Goal: Information Seeking & Learning: Understand process/instructions

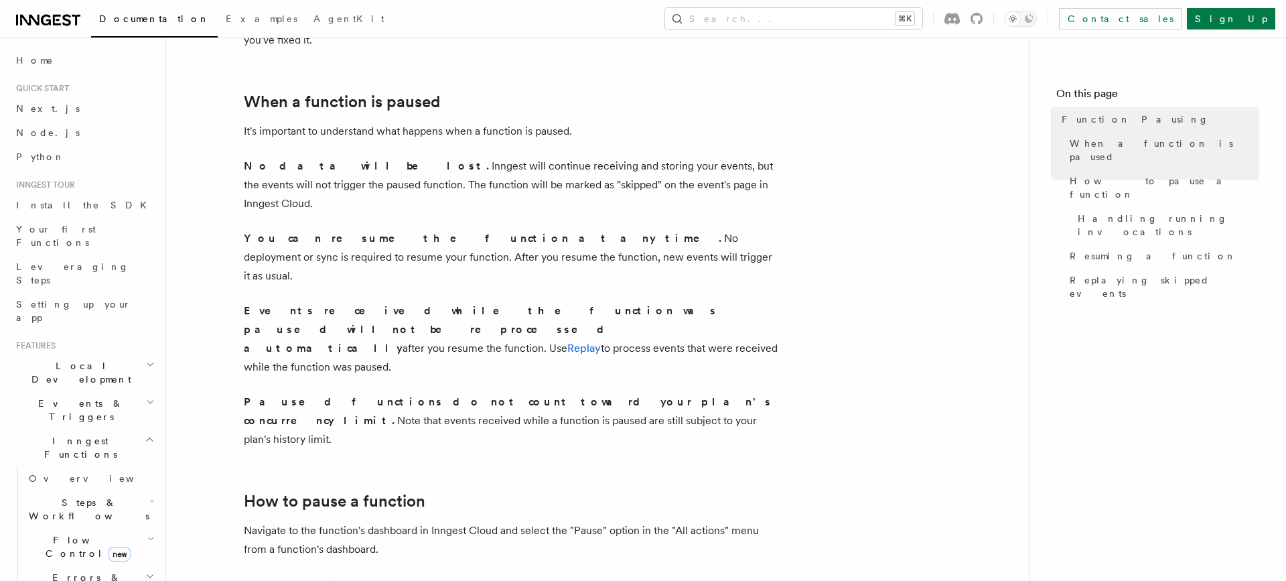
click at [361, 393] on p "Paused functions do not count toward your plan's concurrency limit. Note that e…" at bounding box center [512, 421] width 536 height 56
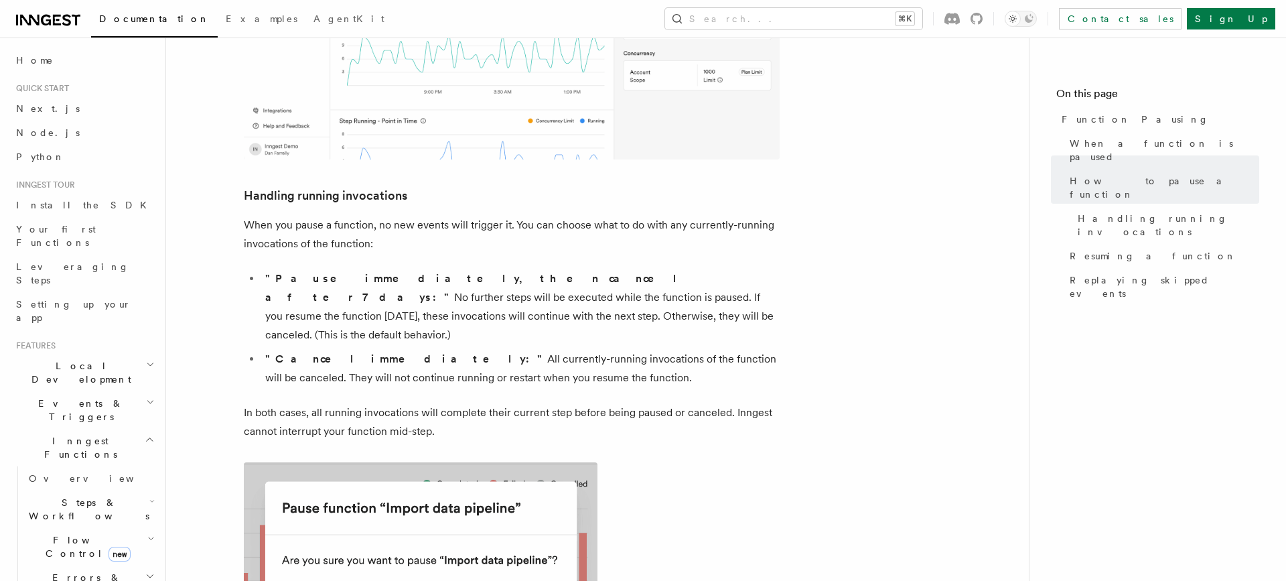
scroll to position [865, 0]
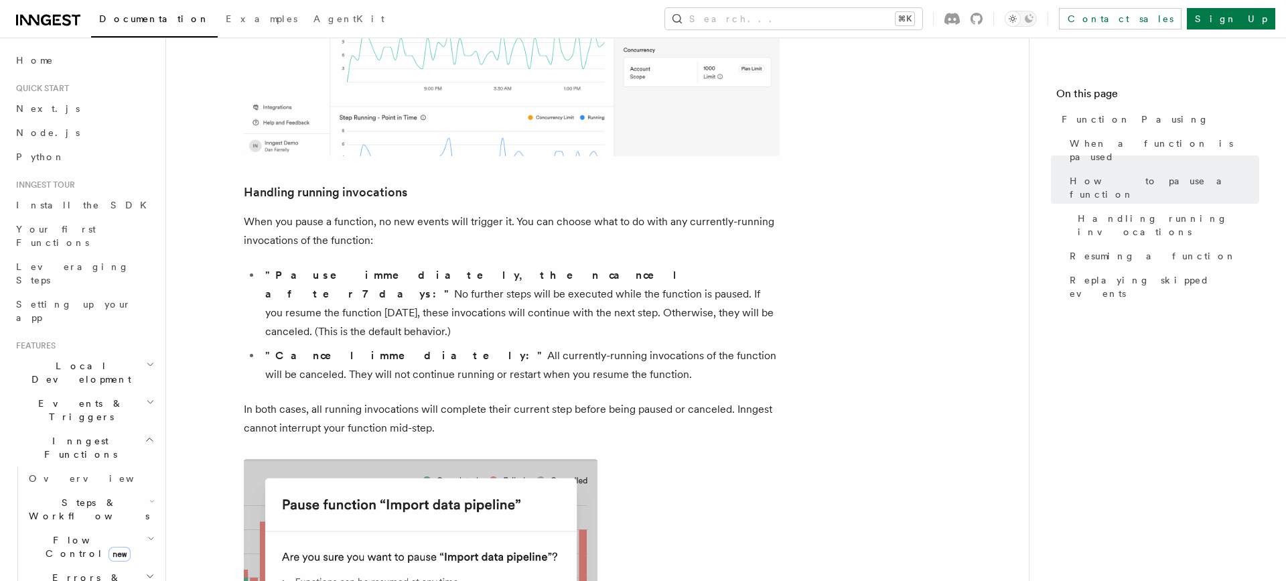
click at [586, 266] on li ""Pause immediately, then cancel after 7 days:" No further steps will be execute…" at bounding box center [520, 303] width 519 height 75
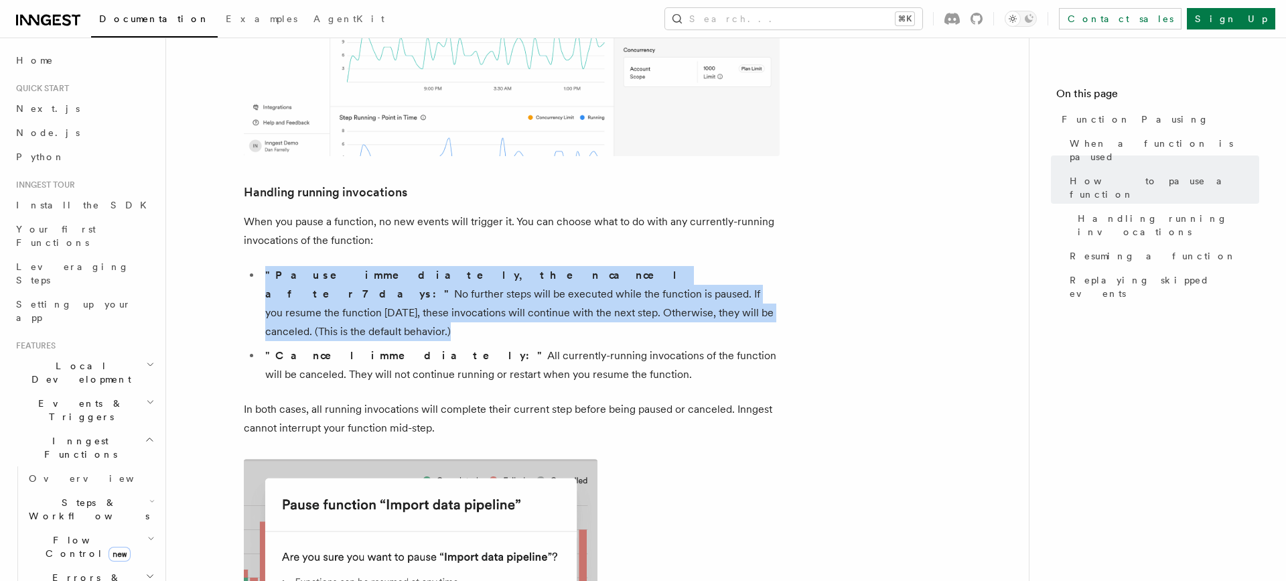
click at [586, 266] on li ""Pause immediately, then cancel after 7 days:" No further steps will be execute…" at bounding box center [520, 303] width 519 height 75
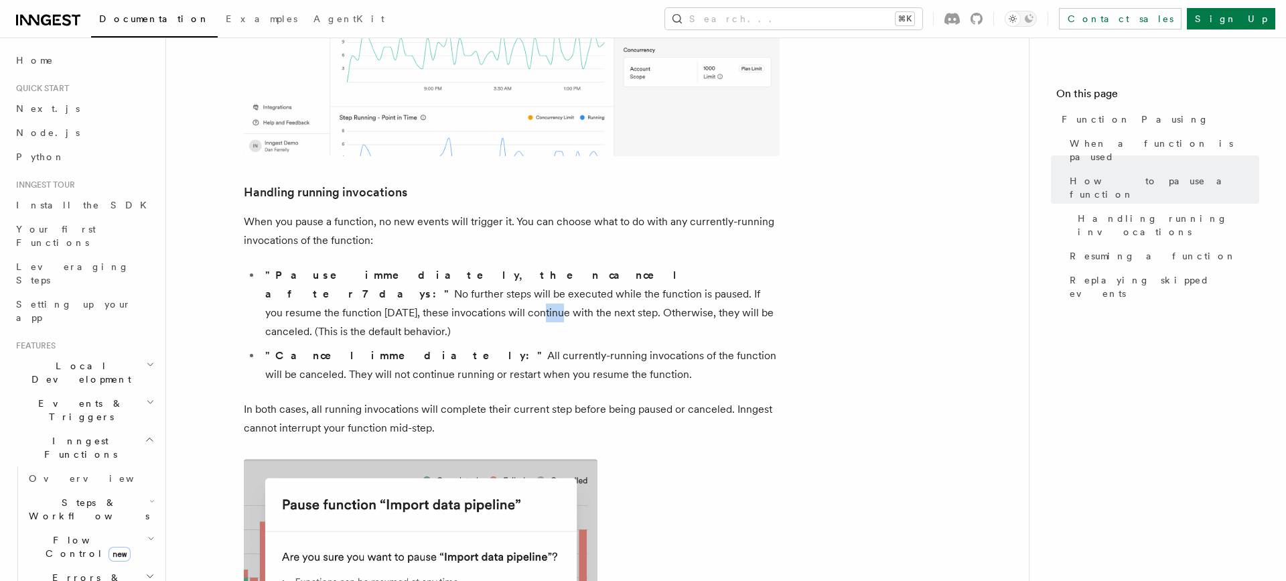
click at [586, 266] on li ""Pause immediately, then cancel after 7 days:" No further steps will be execute…" at bounding box center [520, 303] width 519 height 75
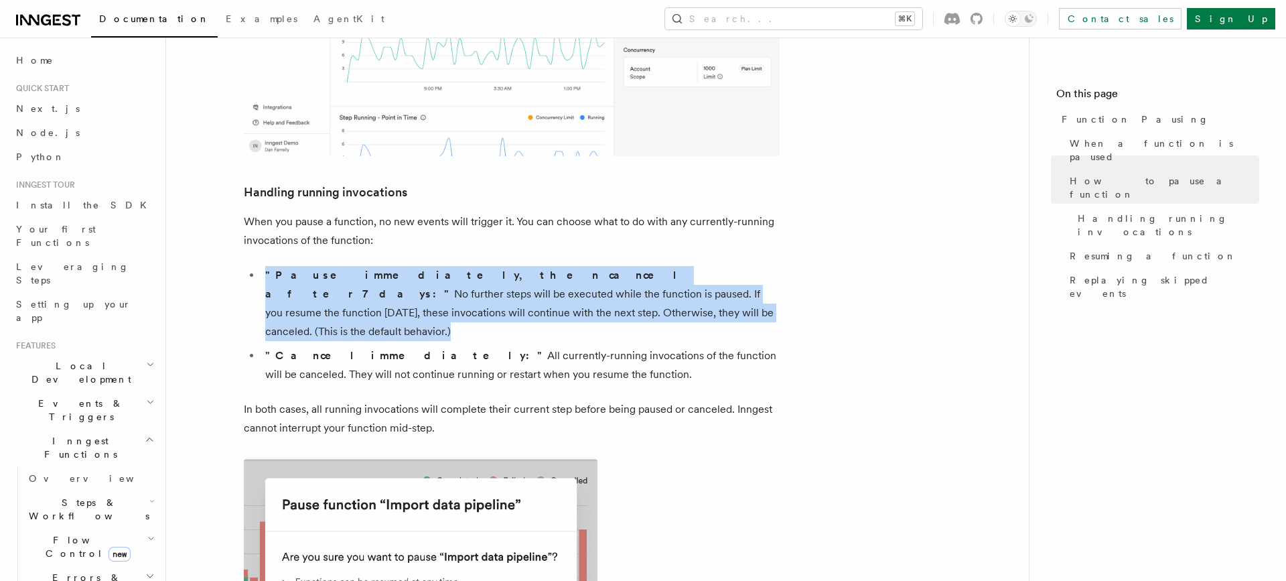
click at [586, 266] on li ""Pause immediately, then cancel after 7 days:" No further steps will be execute…" at bounding box center [520, 303] width 519 height 75
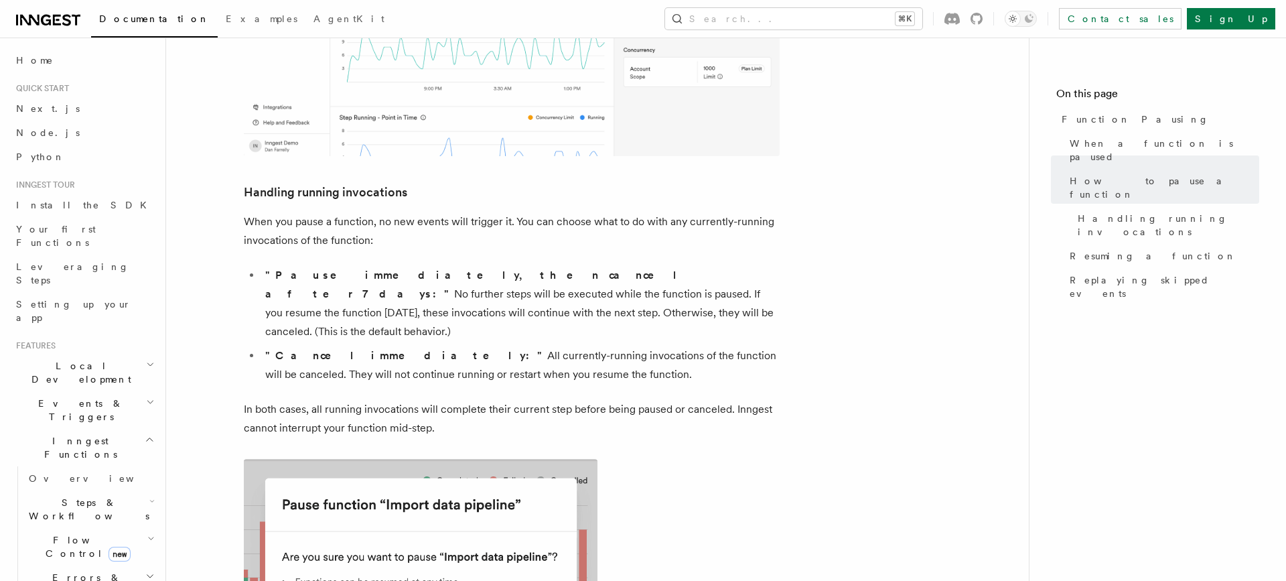
click at [584, 266] on li ""Pause immediately, then cancel after 7 days:" No further steps will be execute…" at bounding box center [520, 303] width 519 height 75
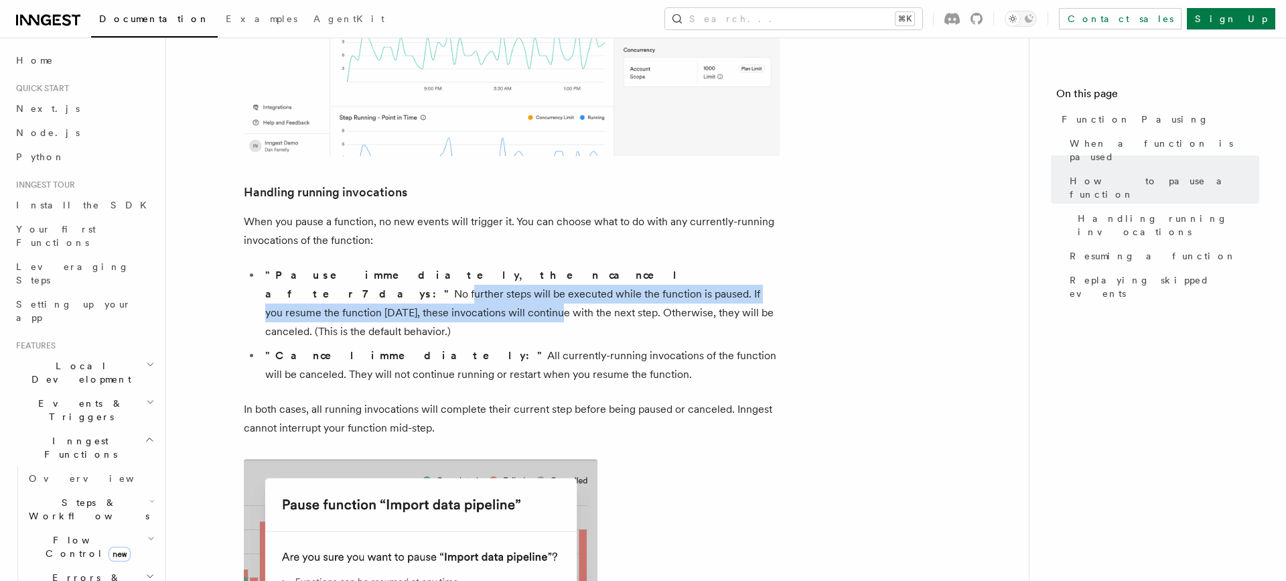
drag, startPoint x: 584, startPoint y: 206, endPoint x: 511, endPoint y: 177, distance: 78.8
click at [511, 266] on li ""Pause immediately, then cancel after 7 days:" No further steps will be execute…" at bounding box center [520, 303] width 519 height 75
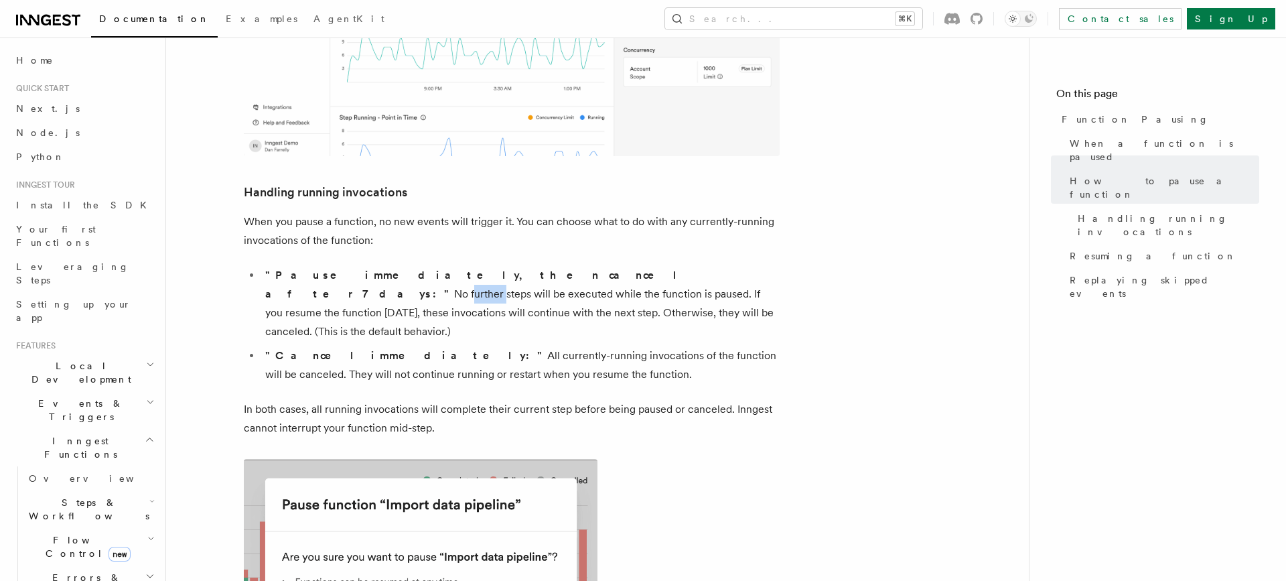
click at [511, 266] on li ""Pause immediately, then cancel after 7 days:" No further steps will be execute…" at bounding box center [520, 303] width 519 height 75
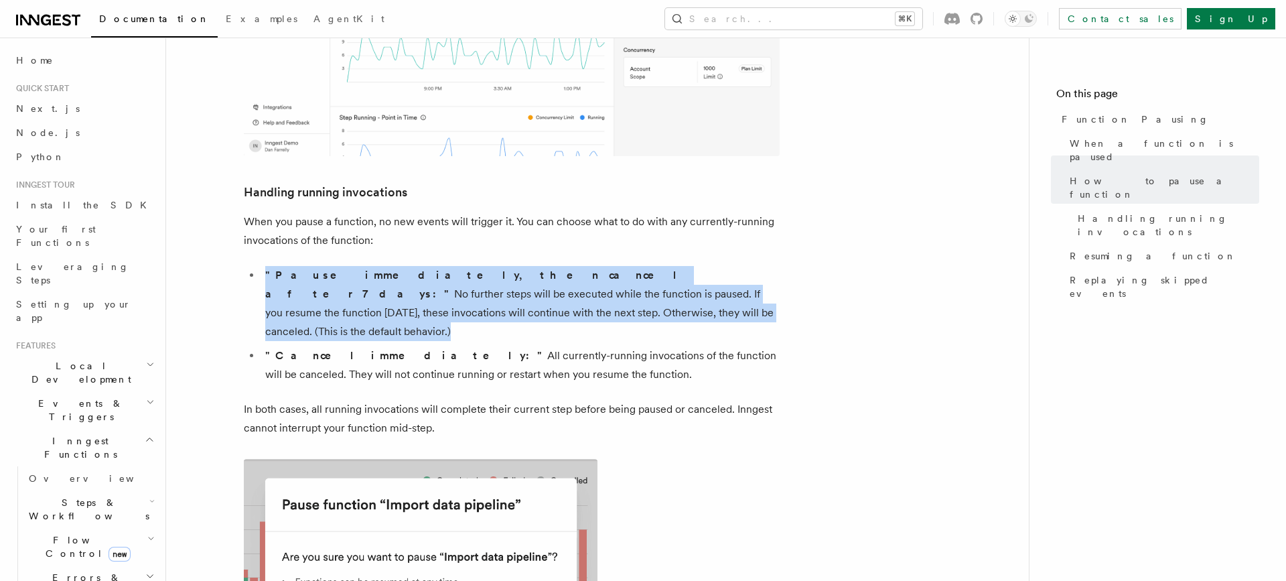
click at [511, 266] on li ""Pause immediately, then cancel after 7 days:" No further steps will be execute…" at bounding box center [520, 303] width 519 height 75
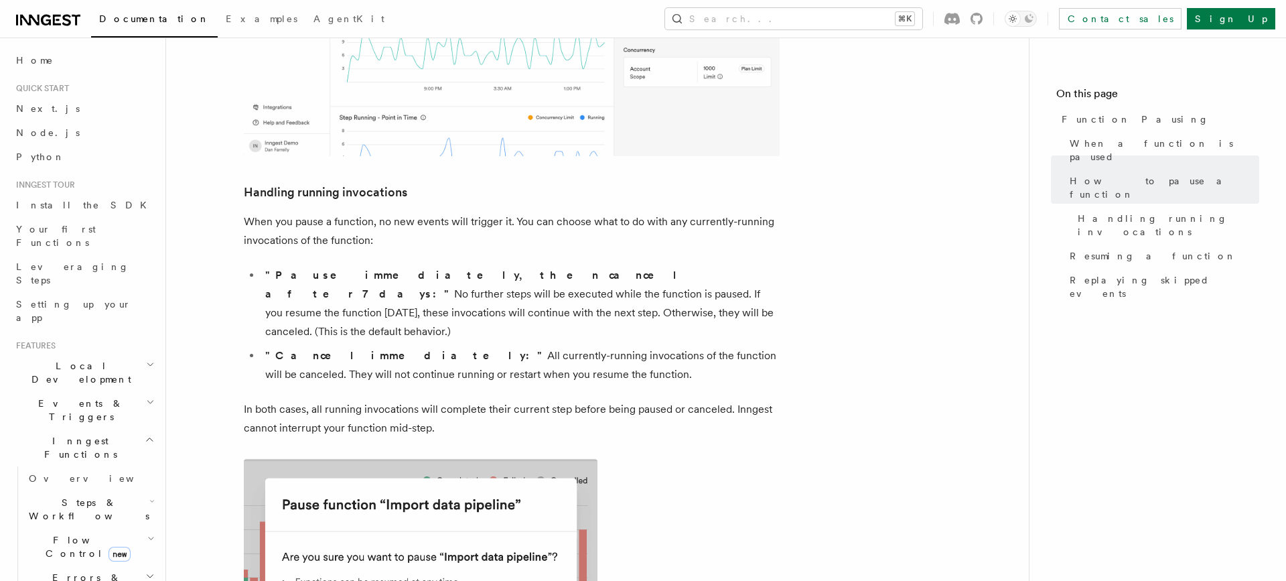
click at [572, 346] on li ""Cancel immediately:" All currently-running invocations of the function will be…" at bounding box center [520, 365] width 519 height 38
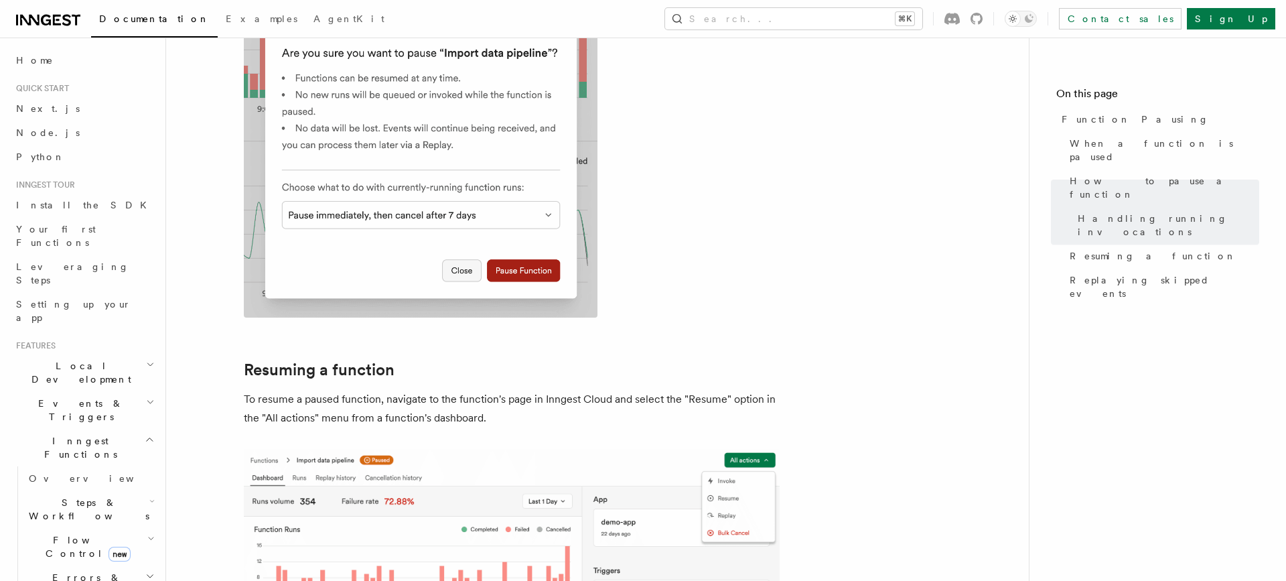
scroll to position [1370, 0]
click at [574, 389] on p "To resume a paused function, navigate to the function's page in Inngest Cloud a…" at bounding box center [512, 408] width 536 height 38
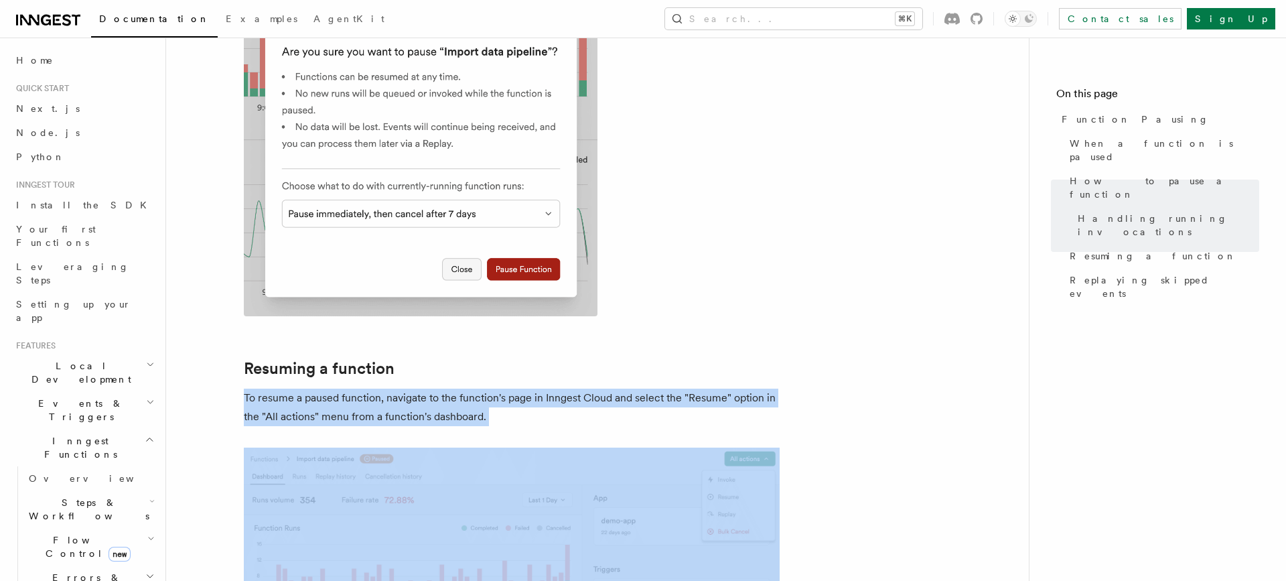
click at [574, 389] on p "To resume a paused function, navigate to the function's page in Inngest Cloud a…" at bounding box center [512, 408] width 536 height 38
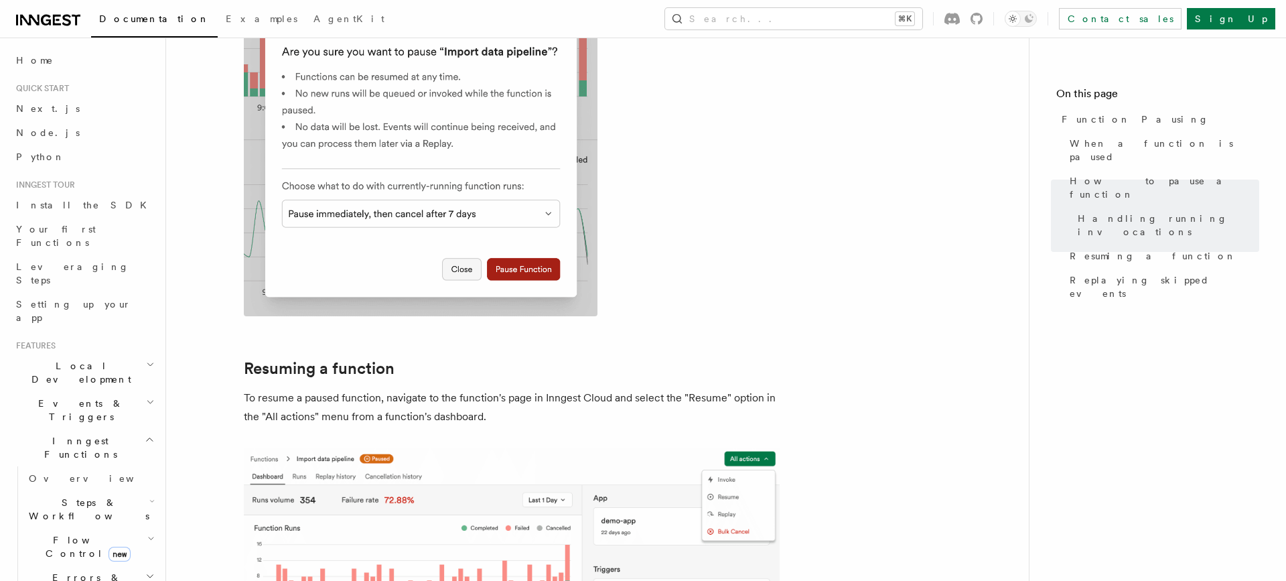
scroll to position [1829, 0]
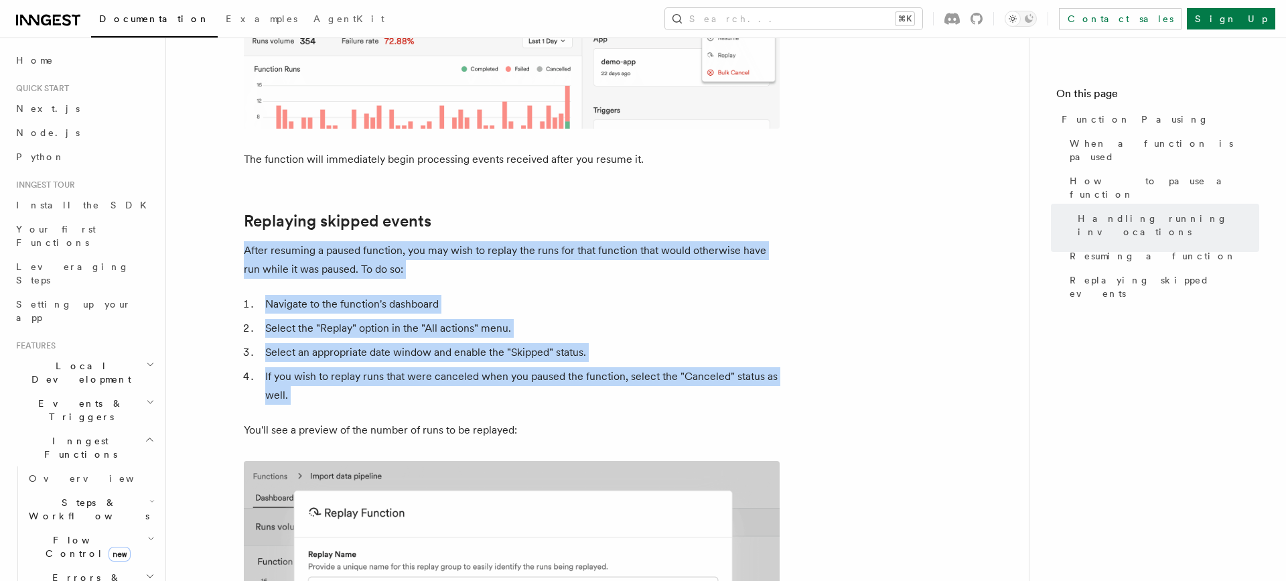
drag, startPoint x: 574, startPoint y: 304, endPoint x: 533, endPoint y: 111, distance: 197.4
click at [533, 212] on h2 "Replaying skipped events" at bounding box center [512, 221] width 536 height 19
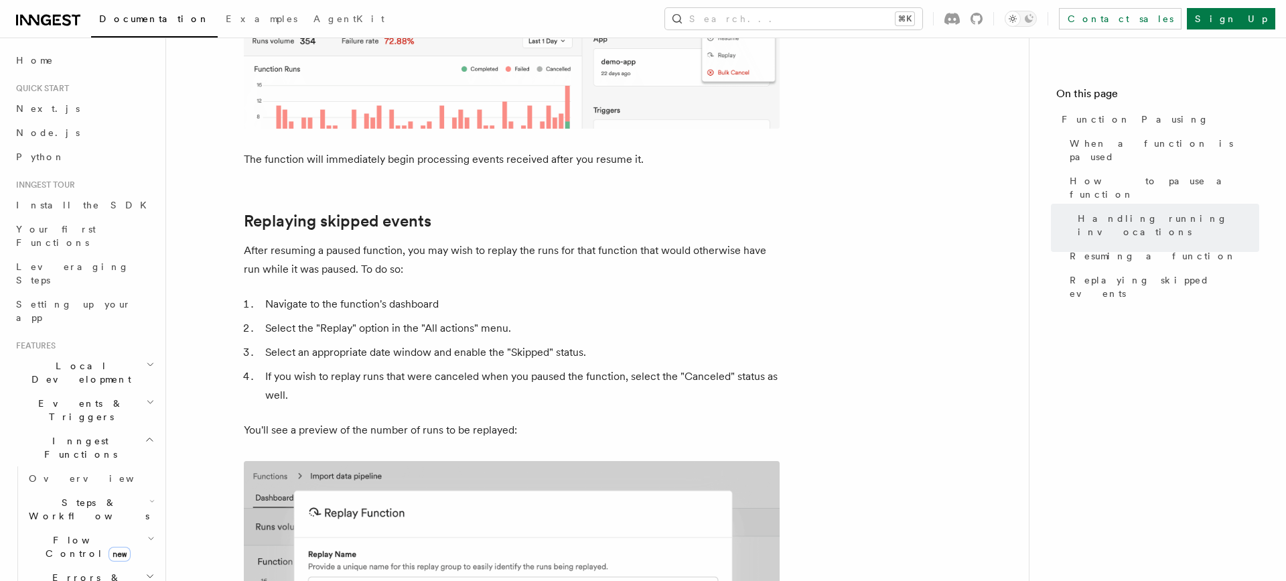
click at [533, 212] on h2 "Replaying skipped events" at bounding box center [512, 221] width 536 height 19
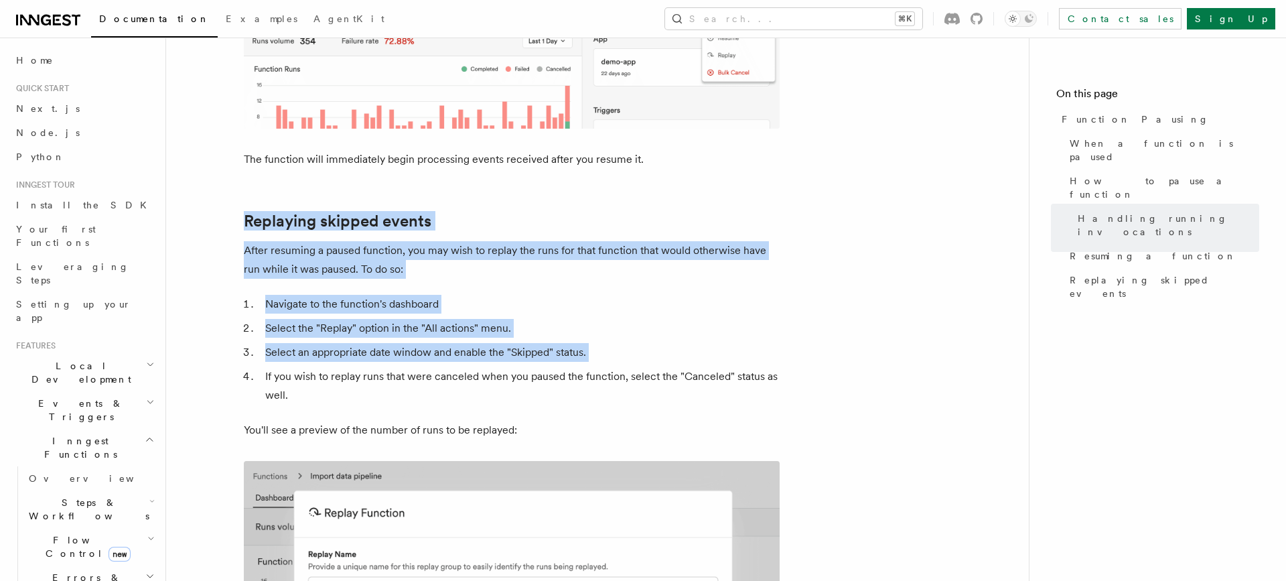
drag, startPoint x: 533, startPoint y: 111, endPoint x: 533, endPoint y: 247, distance: 135.3
click at [533, 343] on li "Select an appropriate date window and enable the "Skipped" status." at bounding box center [520, 352] width 519 height 19
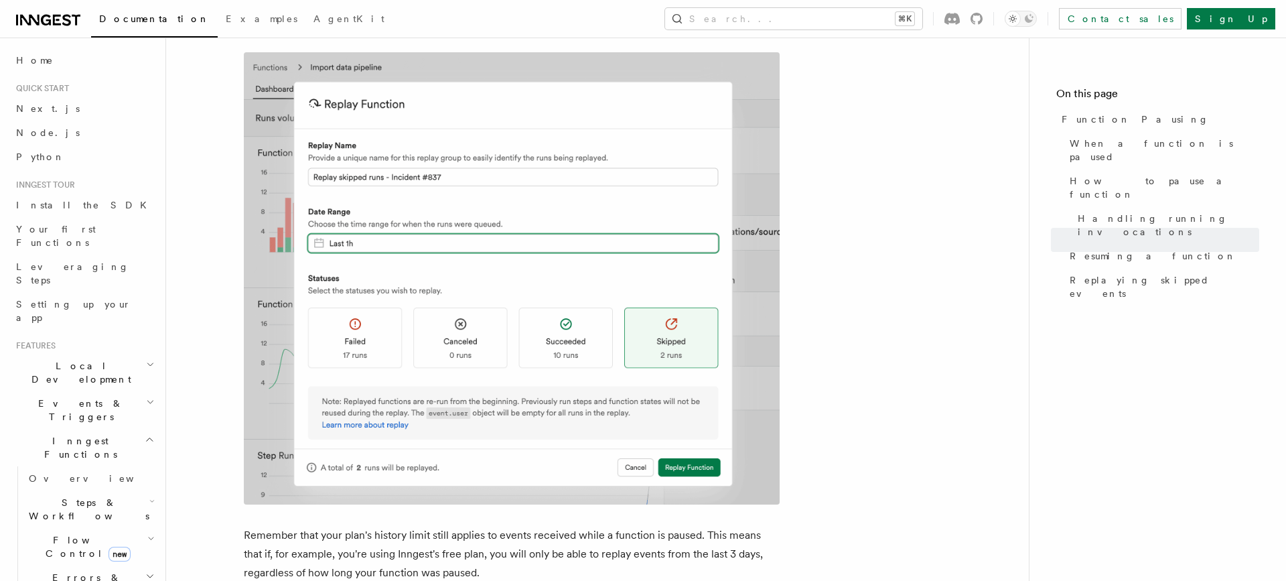
scroll to position [2428, 0]
